Goal: Complete application form

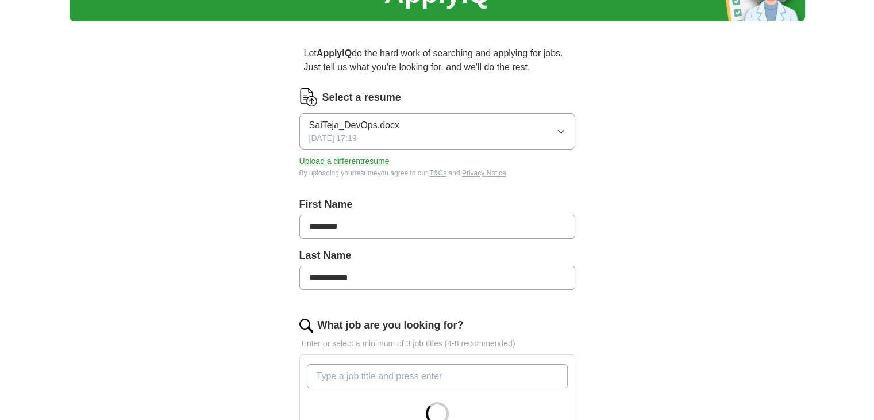
scroll to position [69, 0]
click at [330, 282] on input "**********" at bounding box center [437, 278] width 276 height 24
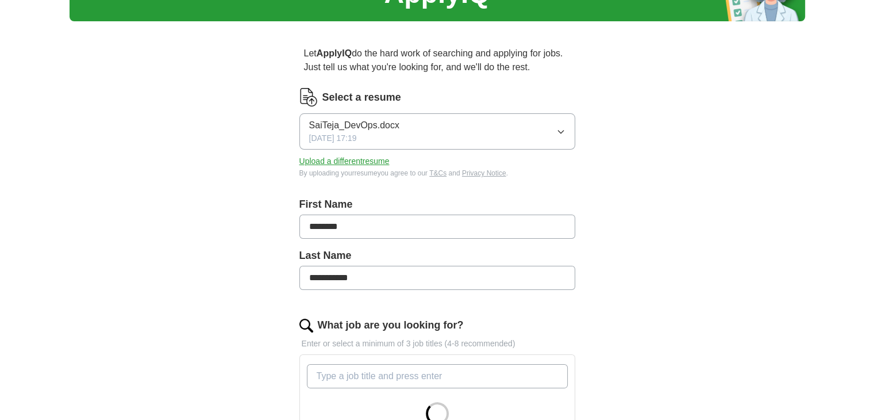
click at [330, 282] on input "**********" at bounding box center [437, 278] width 276 height 24
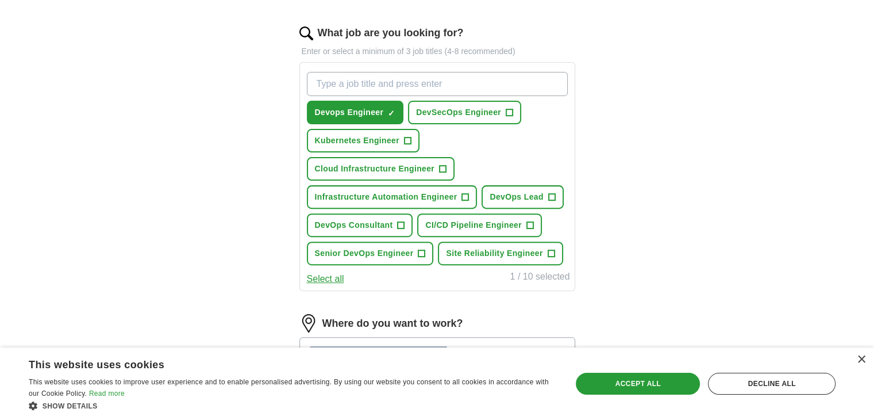
scroll to position [365, 0]
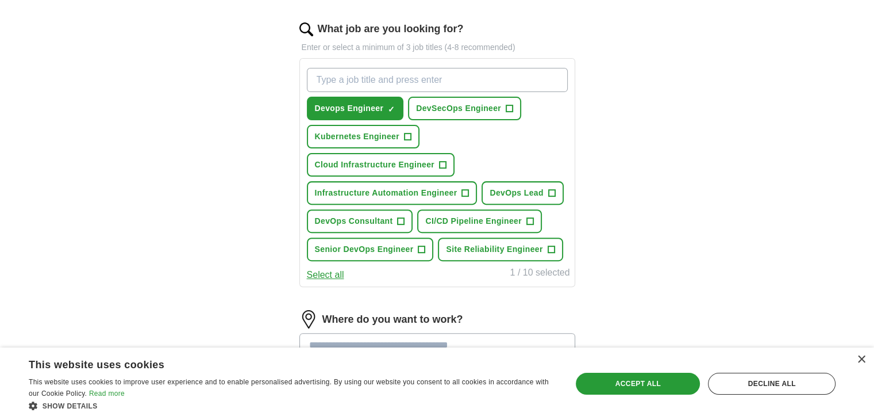
type input "******"
click at [426, 106] on span "DevSecOps Engineer" at bounding box center [458, 108] width 85 height 12
click at [372, 125] on button "Kubernetes Engineer +" at bounding box center [363, 137] width 113 height 24
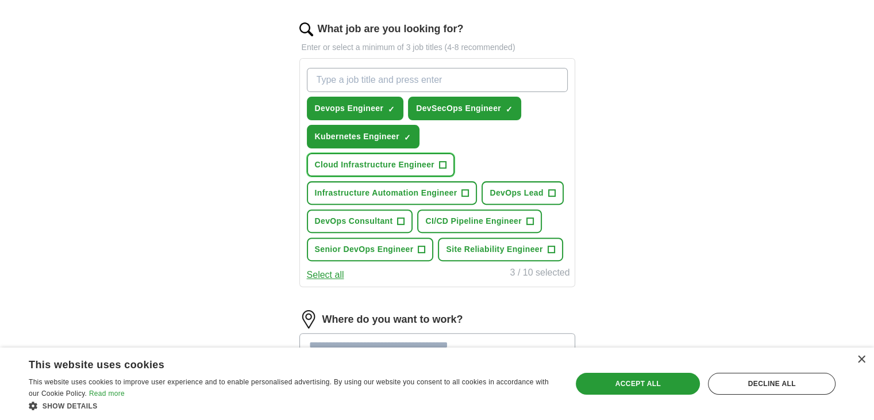
click at [378, 168] on button "Cloud Infrastructure Engineer +" at bounding box center [381, 165] width 148 height 24
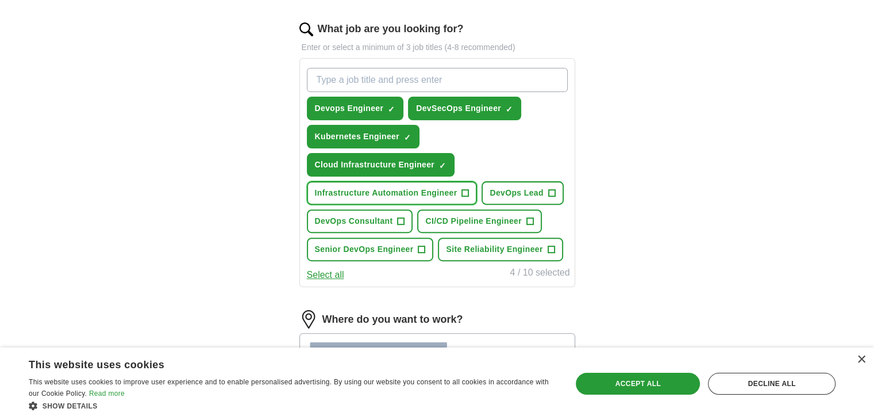
click at [385, 190] on span "Infrastructure Automation Engineer" at bounding box center [386, 193] width 143 height 12
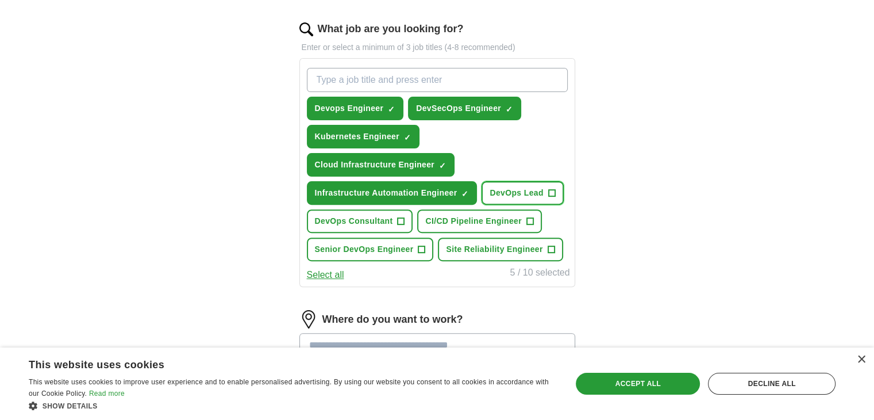
click at [506, 191] on span "DevOps Lead" at bounding box center [516, 193] width 53 height 12
click at [369, 215] on span "DevOps Consultant" at bounding box center [354, 221] width 78 height 12
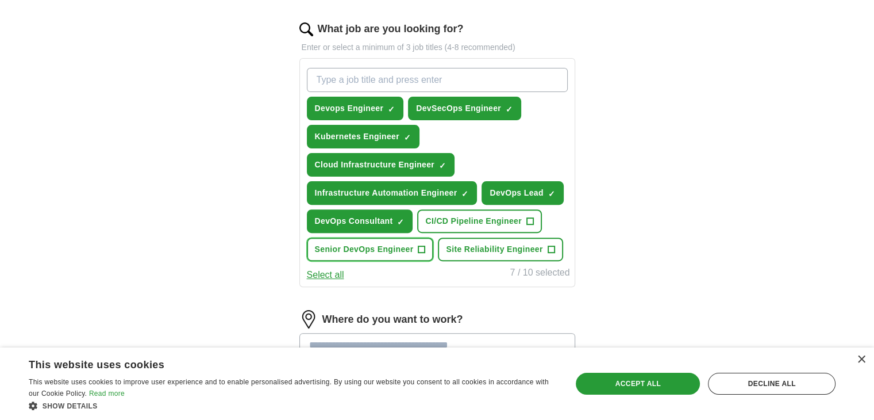
click at [375, 249] on span "Senior DevOps Engineer" at bounding box center [364, 249] width 99 height 12
click at [491, 249] on span "Site Reliability Engineer" at bounding box center [494, 249] width 97 height 12
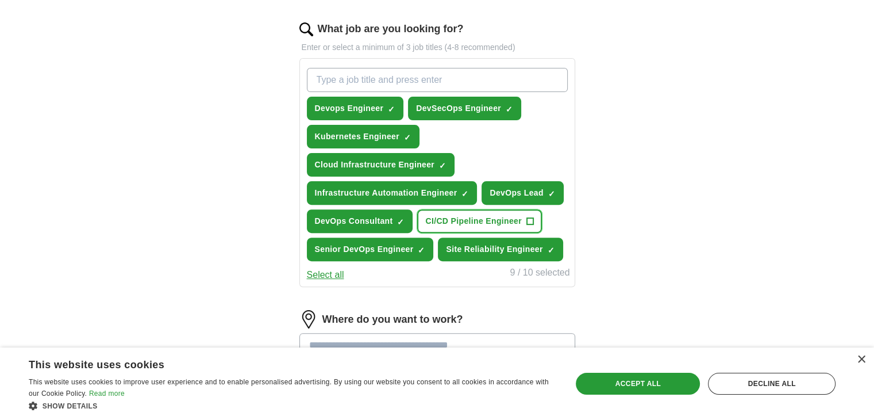
click at [474, 224] on button "CI/CD Pipeline Engineer +" at bounding box center [479, 221] width 125 height 24
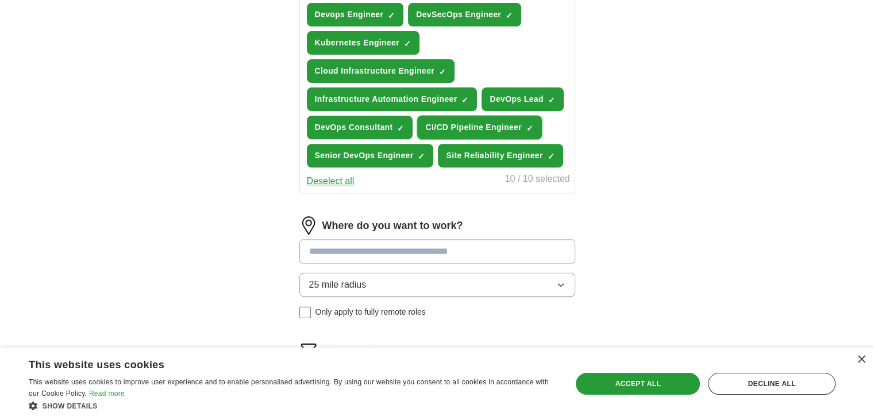
scroll to position [593, 0]
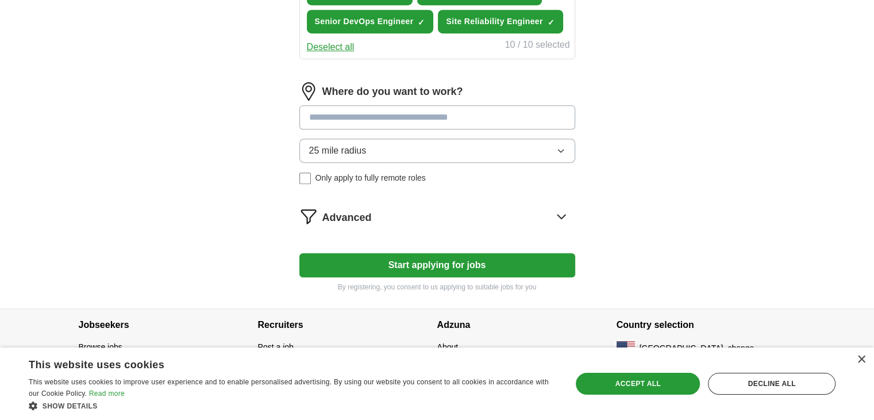
click at [480, 253] on button "Start applying for jobs" at bounding box center [437, 265] width 276 height 24
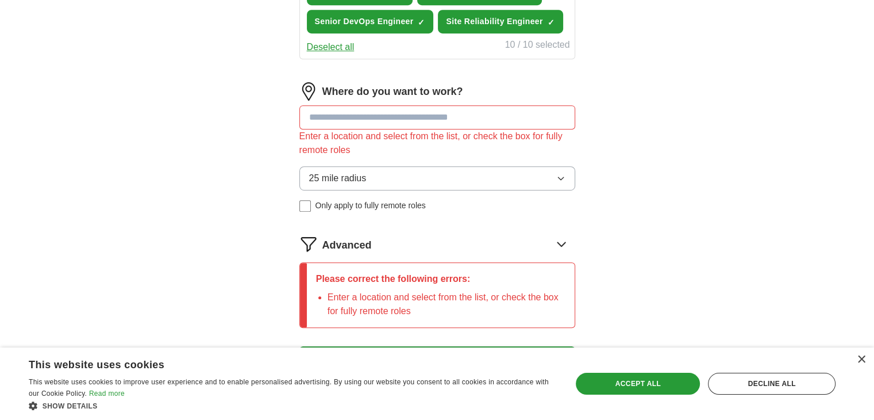
click at [407, 114] on input at bounding box center [437, 117] width 276 height 24
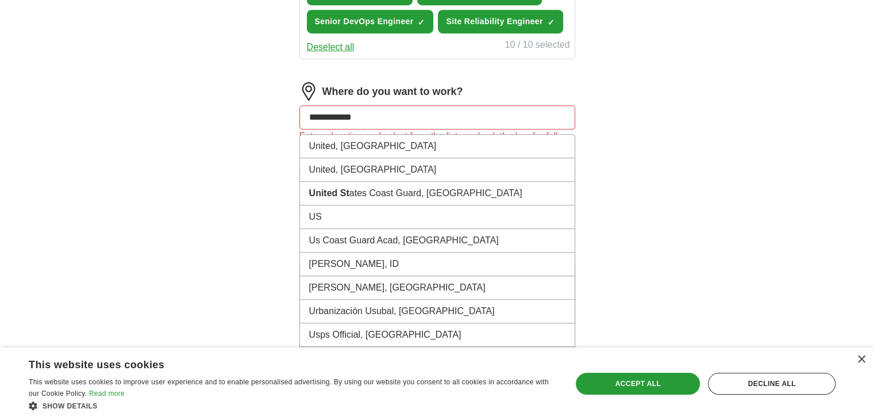
type input "**********"
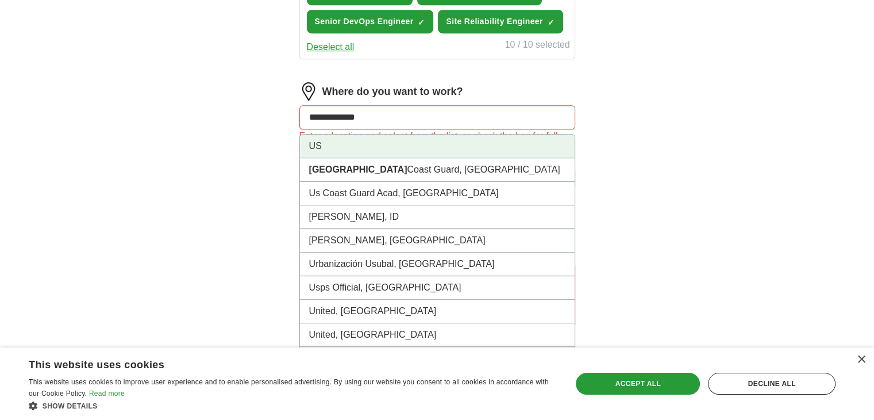
click at [327, 139] on li "US" at bounding box center [437, 147] width 275 height 24
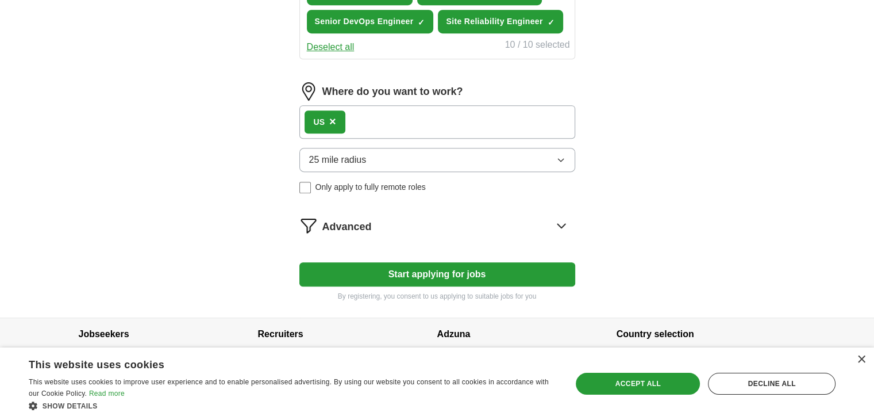
click at [436, 160] on button "25 mile radius" at bounding box center [437, 160] width 276 height 24
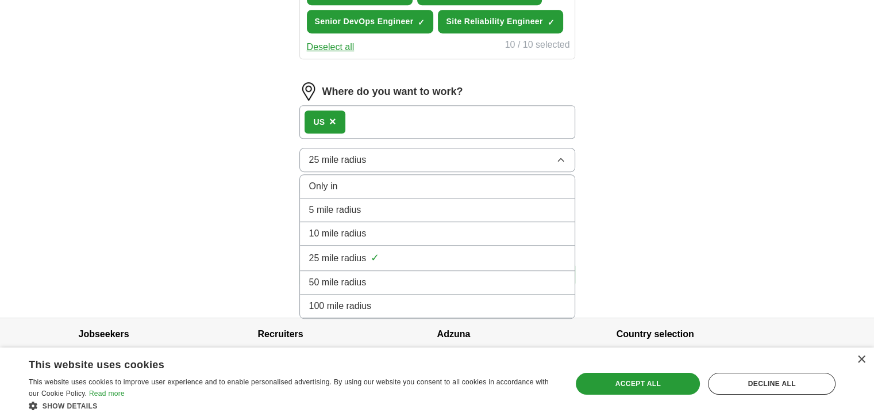
click at [428, 158] on button "25 mile radius" at bounding box center [437, 160] width 276 height 24
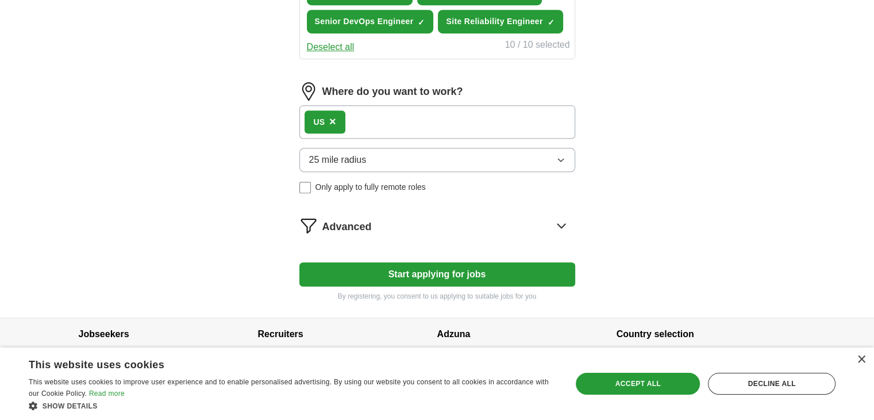
click at [452, 271] on button "Start applying for jobs" at bounding box center [437, 274] width 276 height 24
select select "**"
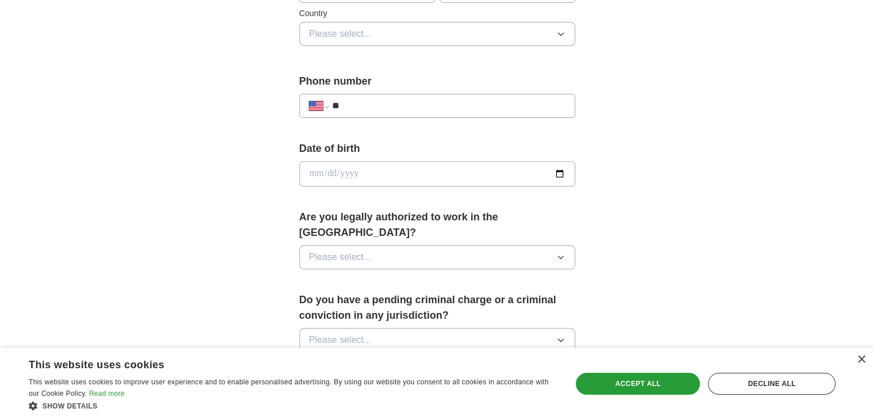
scroll to position [389, 0]
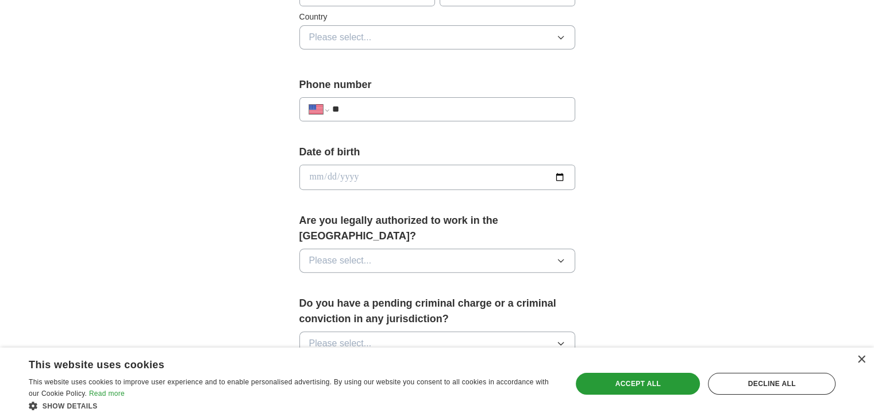
click at [362, 30] on span "Please select..." at bounding box center [340, 37] width 63 height 14
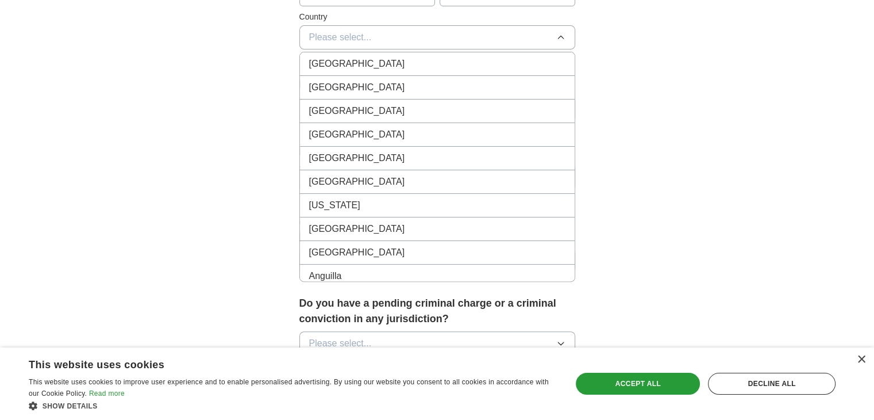
click at [351, 84] on span "[GEOGRAPHIC_DATA]" at bounding box center [357, 87] width 96 height 14
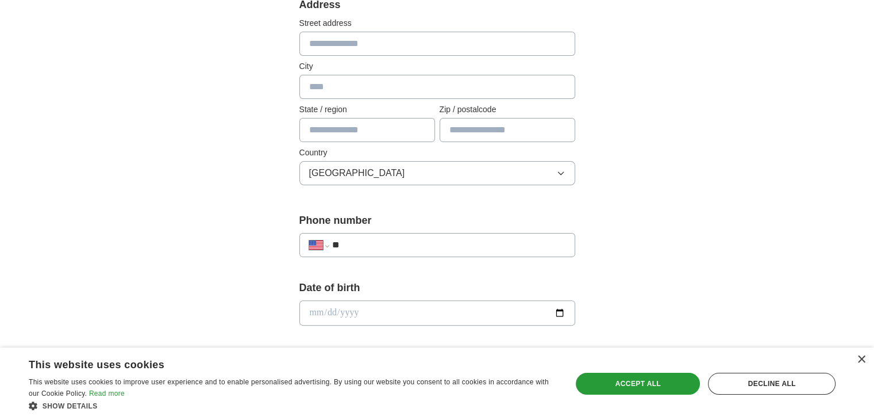
scroll to position [252, 0]
click at [342, 44] on input "text" at bounding box center [437, 45] width 276 height 24
type input "*"
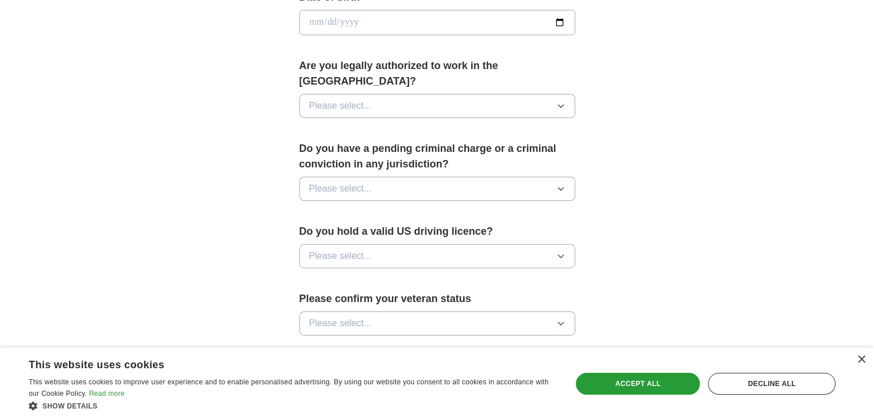
scroll to position [540, 0]
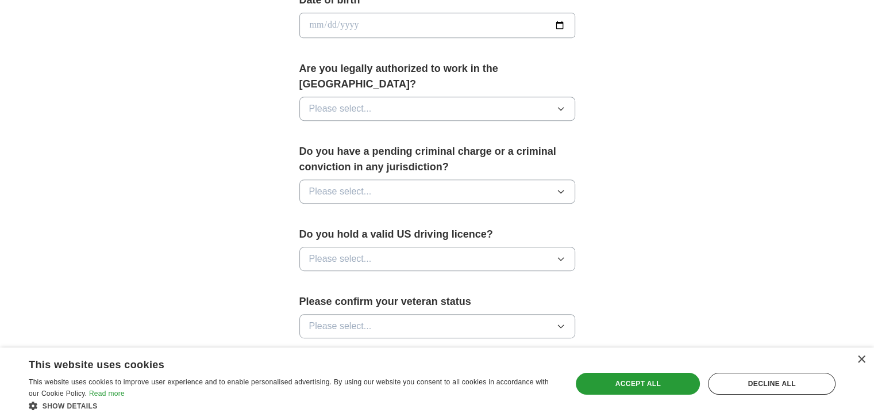
click at [386, 74] on div "Are you legally authorized to work in the [GEOGRAPHIC_DATA]? Please select..." at bounding box center [437, 95] width 276 height 69
click at [385, 97] on button "Please select..." at bounding box center [437, 109] width 276 height 24
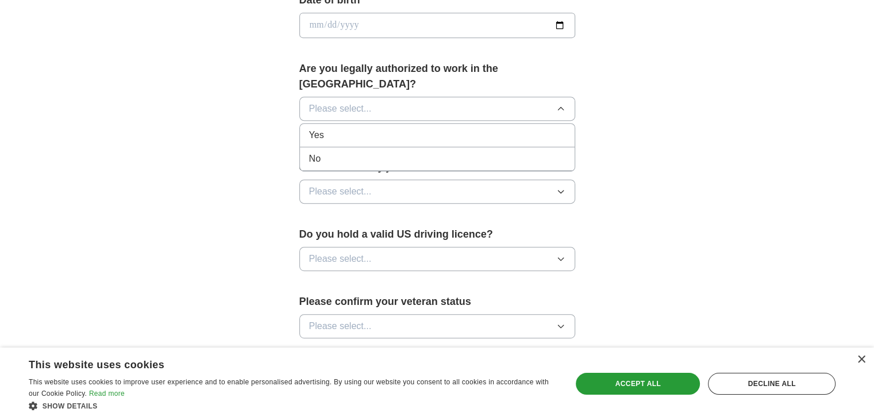
click at [333, 128] on div "Yes" at bounding box center [437, 135] width 256 height 14
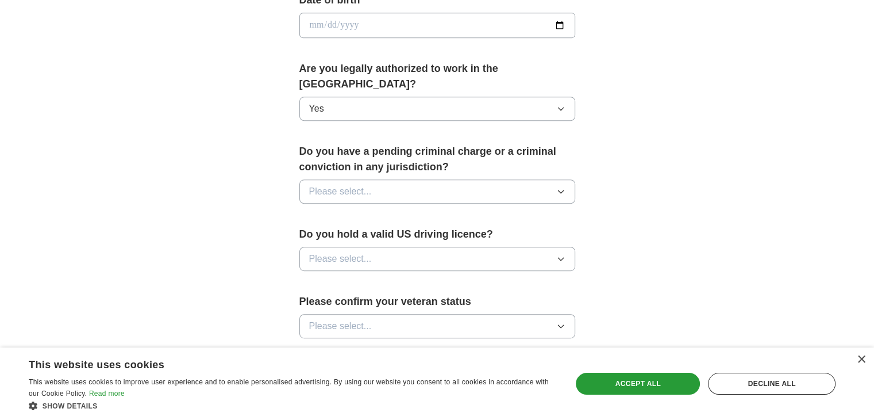
click at [366, 185] on span "Please select..." at bounding box center [340, 192] width 63 height 14
click at [345, 235] on div "No" at bounding box center [437, 242] width 256 height 14
click at [356, 247] on button "Please select..." at bounding box center [437, 259] width 276 height 24
click at [349, 278] on div "Yes" at bounding box center [437, 285] width 256 height 14
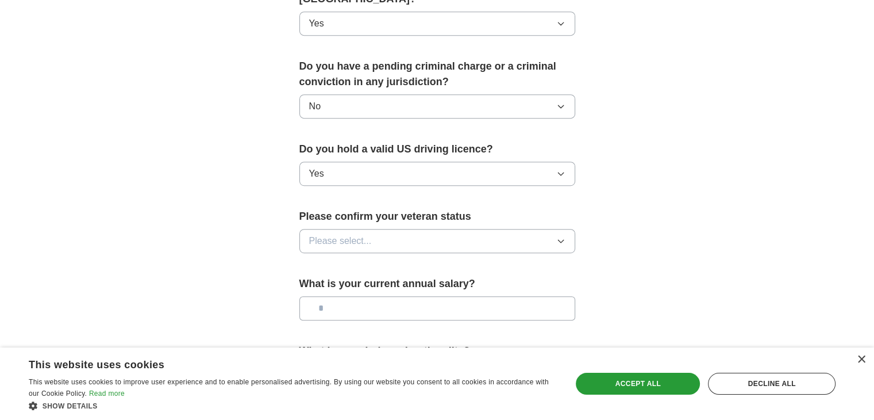
scroll to position [628, 0]
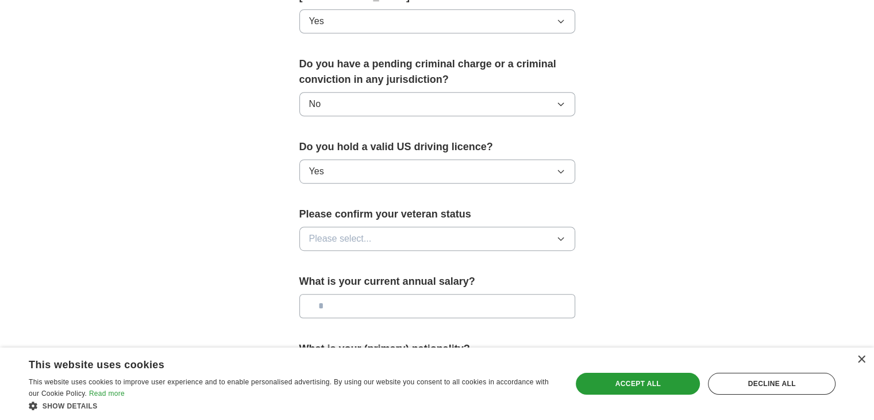
click at [352, 230] on button "Please select..." at bounding box center [437, 238] width 276 height 24
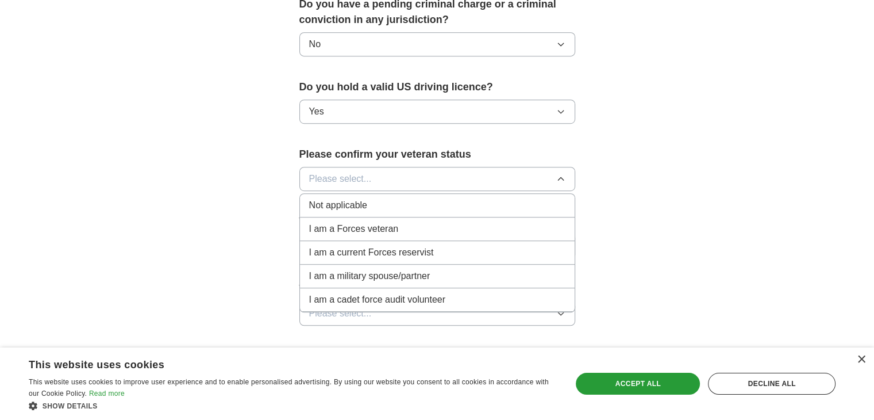
scroll to position [688, 0]
click at [329, 198] on span "Not applicable" at bounding box center [338, 205] width 58 height 14
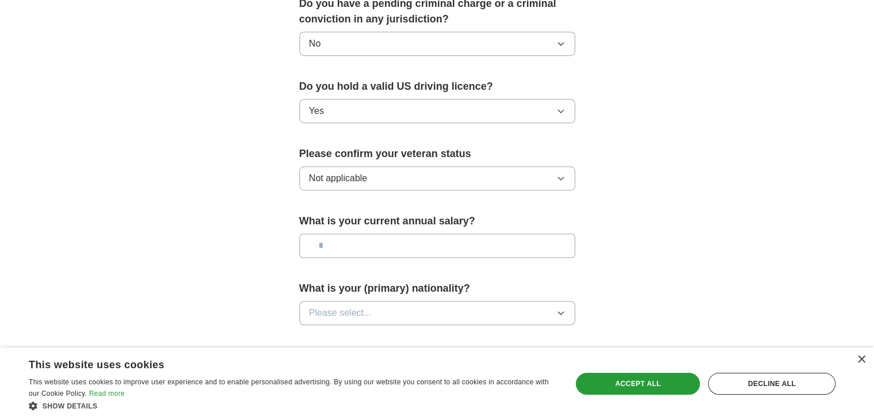
click at [348, 233] on input "text" at bounding box center [437, 245] width 276 height 24
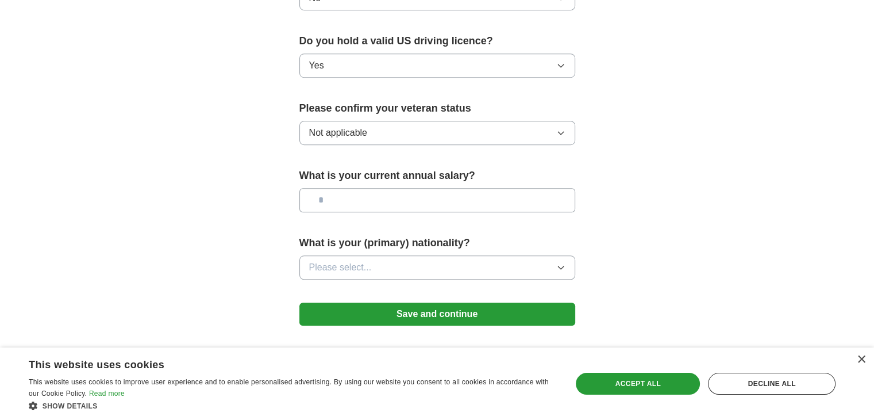
scroll to position [738, 0]
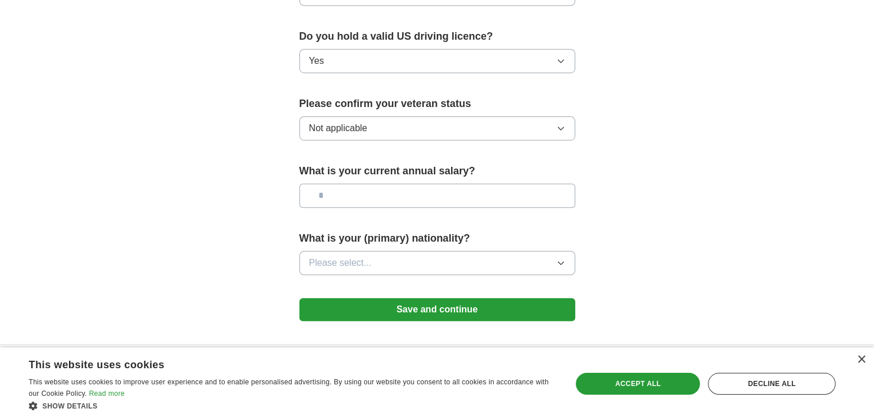
click at [355, 256] on span "Please select..." at bounding box center [340, 263] width 63 height 14
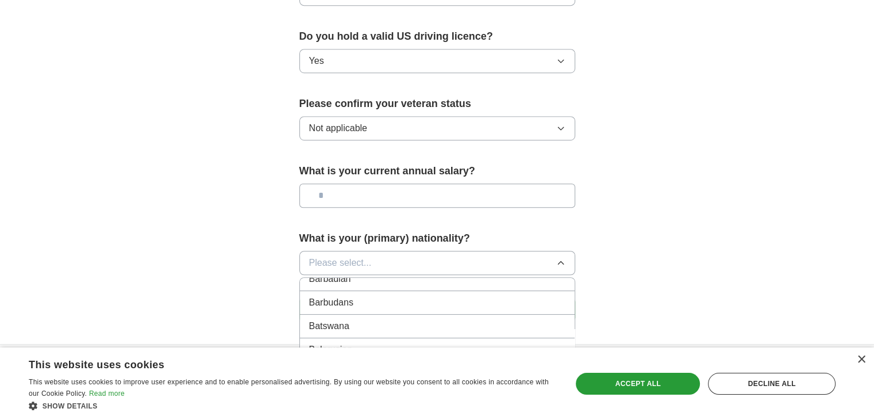
scroll to position [402, 0]
click at [349, 256] on span "Please select..." at bounding box center [340, 263] width 63 height 14
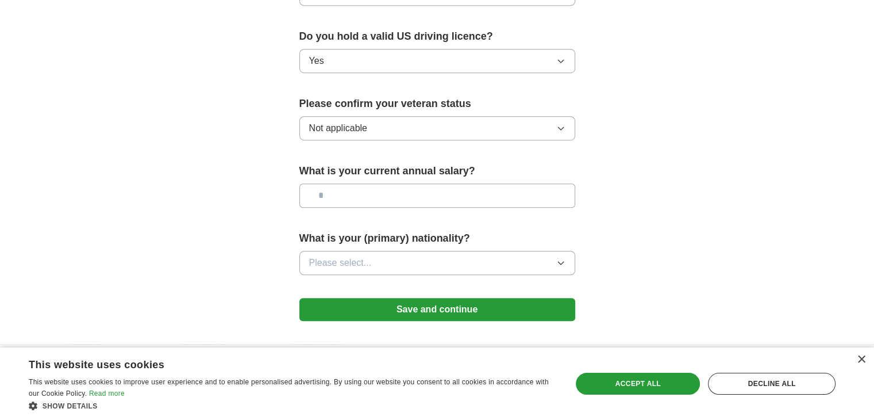
click at [349, 256] on span "Please select..." at bounding box center [340, 263] width 63 height 14
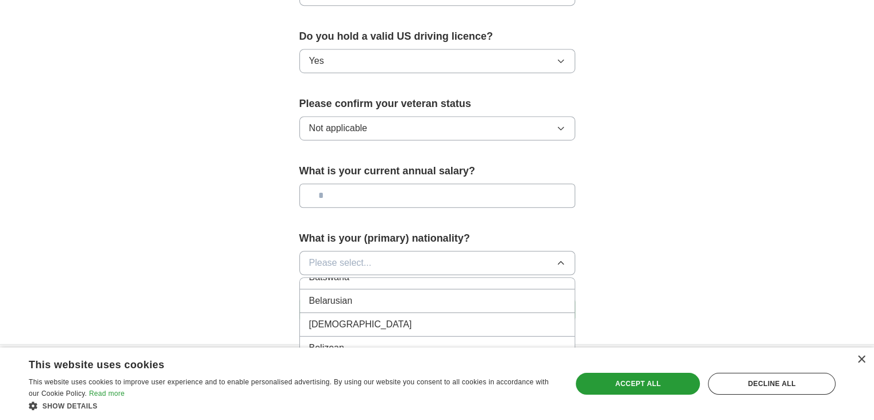
scroll to position [495, 0]
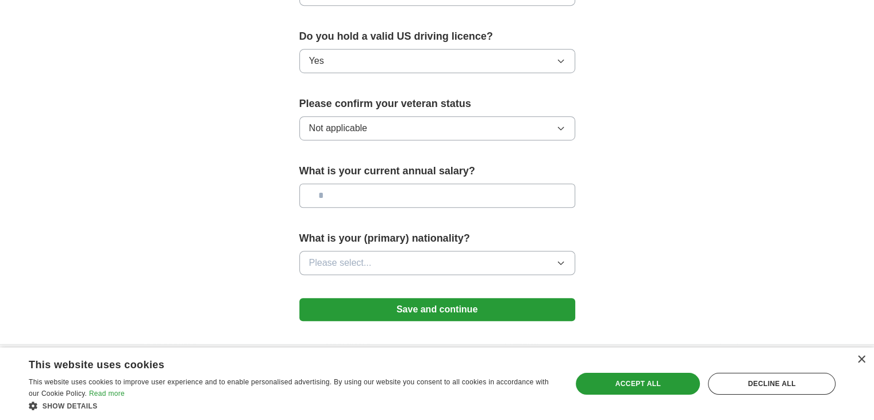
click at [393, 301] on button "Save and continue" at bounding box center [437, 309] width 276 height 23
